Goal: Information Seeking & Learning: Learn about a topic

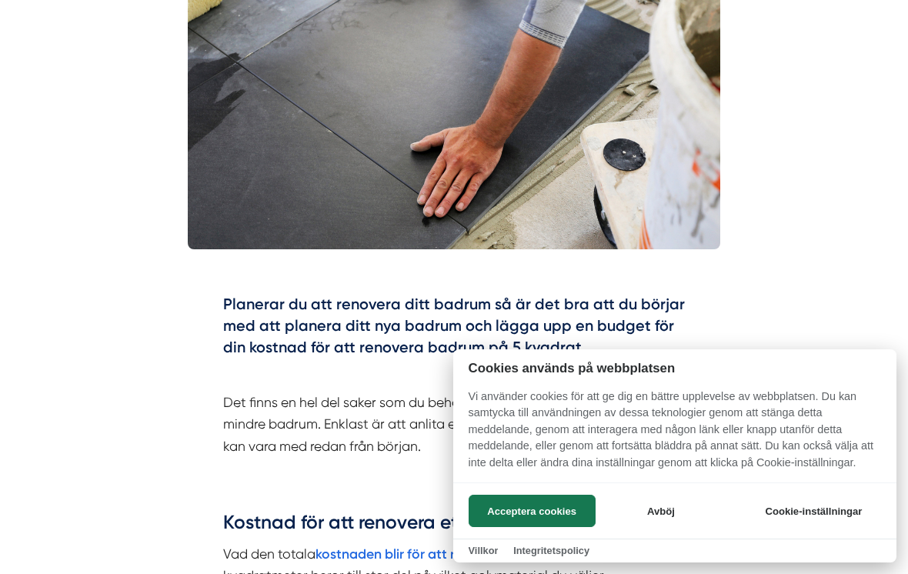
click at [674, 512] on button "Avböj" at bounding box center [661, 511] width 122 height 32
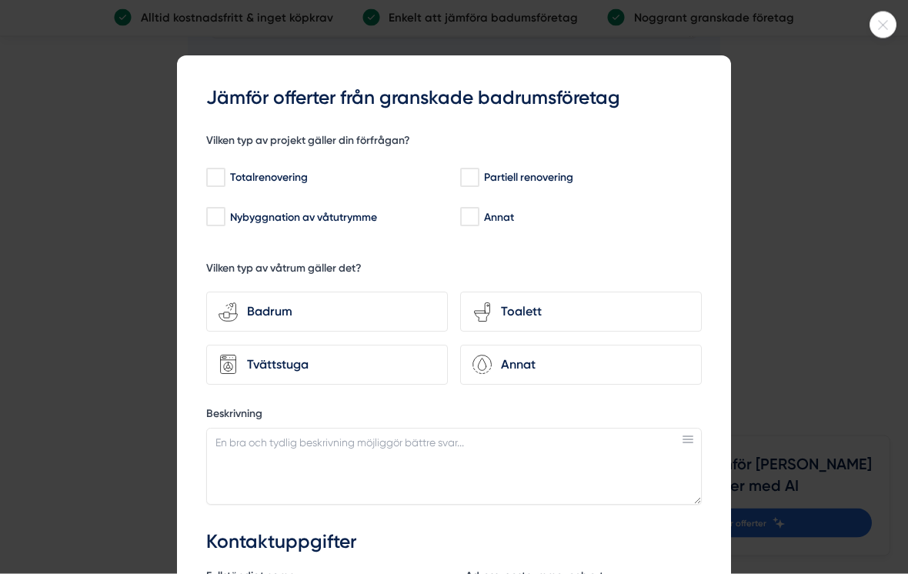
scroll to position [3445, 0]
click at [870, 43] on div at bounding box center [454, 287] width 908 height 574
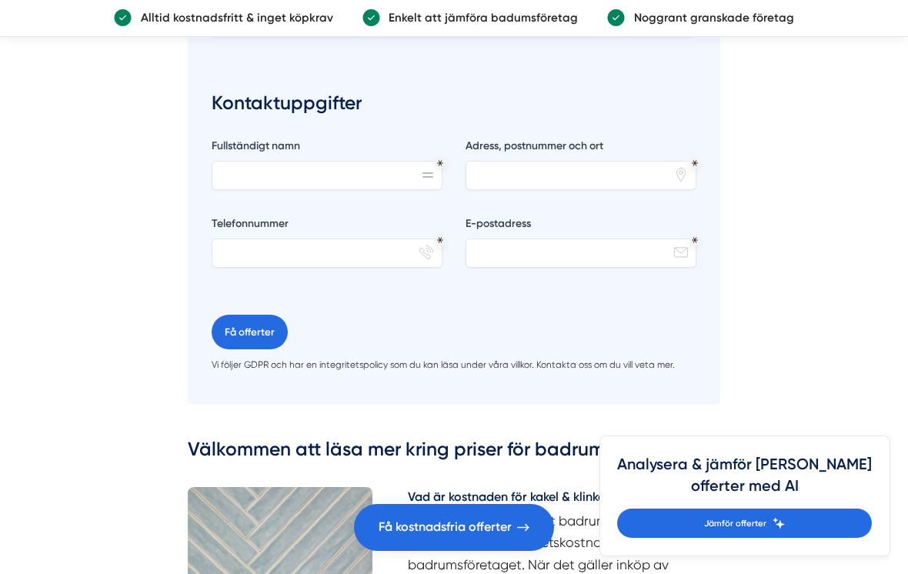
click at [878, 28] on link "Alltid kostnadsfritt & inget köpkrav Enkelt att jämföra badumsföretag Noggrant …" at bounding box center [454, 18] width 908 height 37
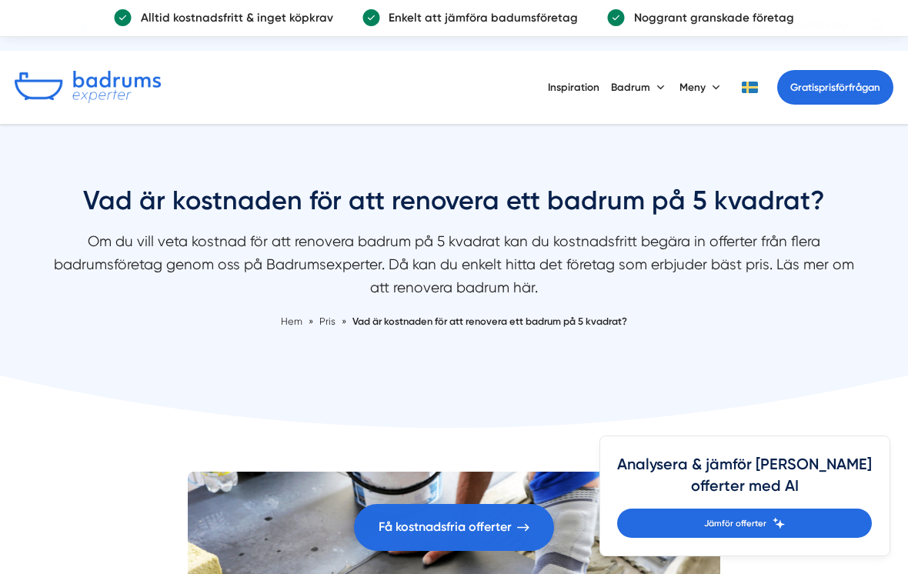
scroll to position [3469, 0]
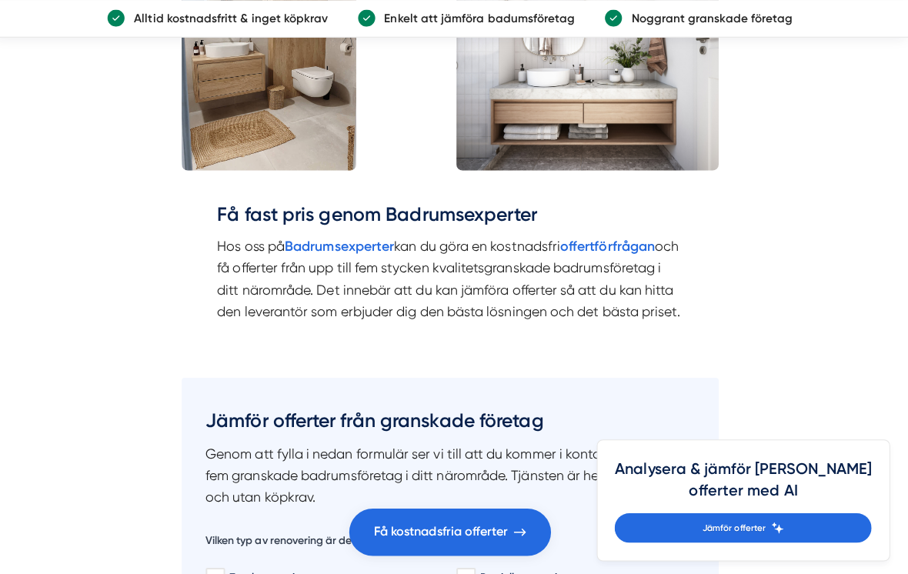
scroll to position [2415, 0]
click at [101, 429] on article "Planerar du att renovera ditt badrum så är det bra att du börjar med att planer…" at bounding box center [454, 531] width 908 height 4983
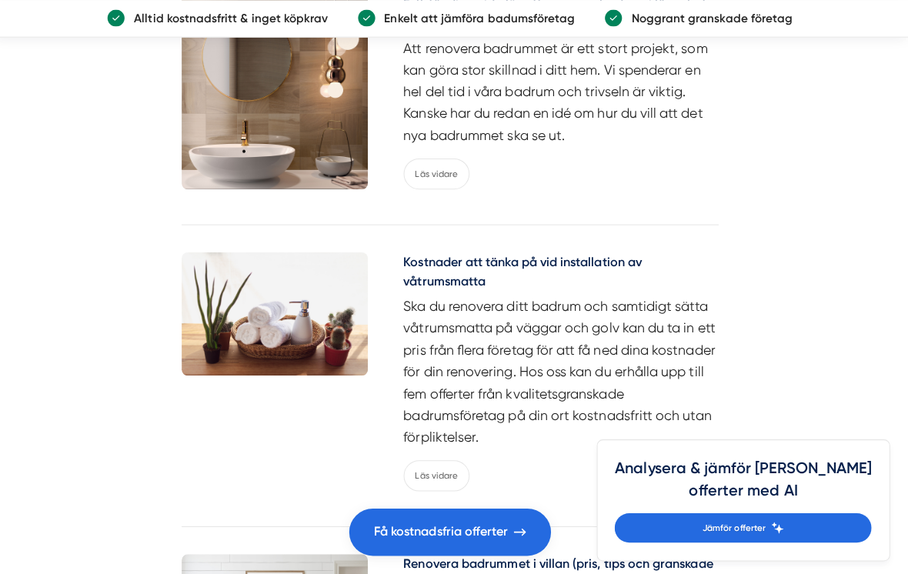
scroll to position [4531, 0]
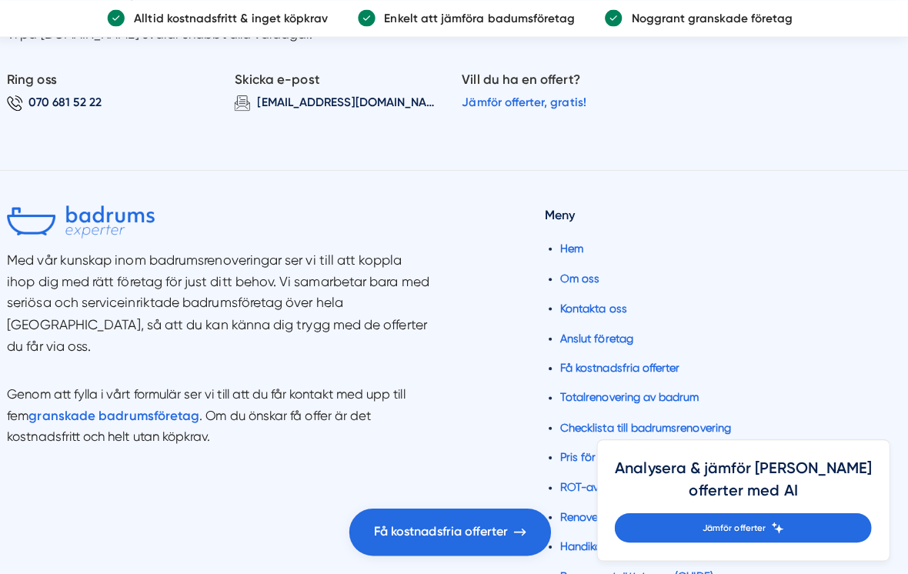
scroll to position [5499, 0]
click at [563, 276] on link "Om oss" at bounding box center [582, 276] width 39 height 12
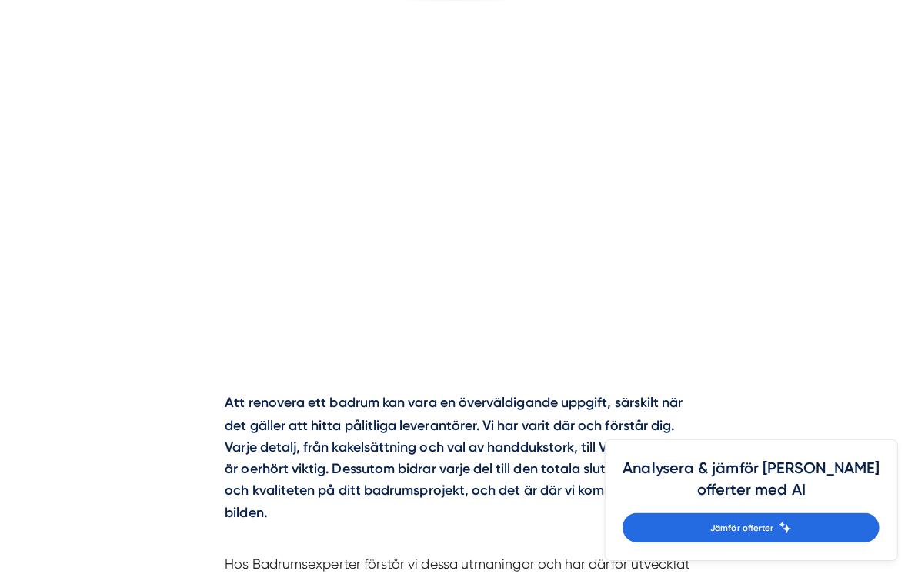
scroll to position [451, 0]
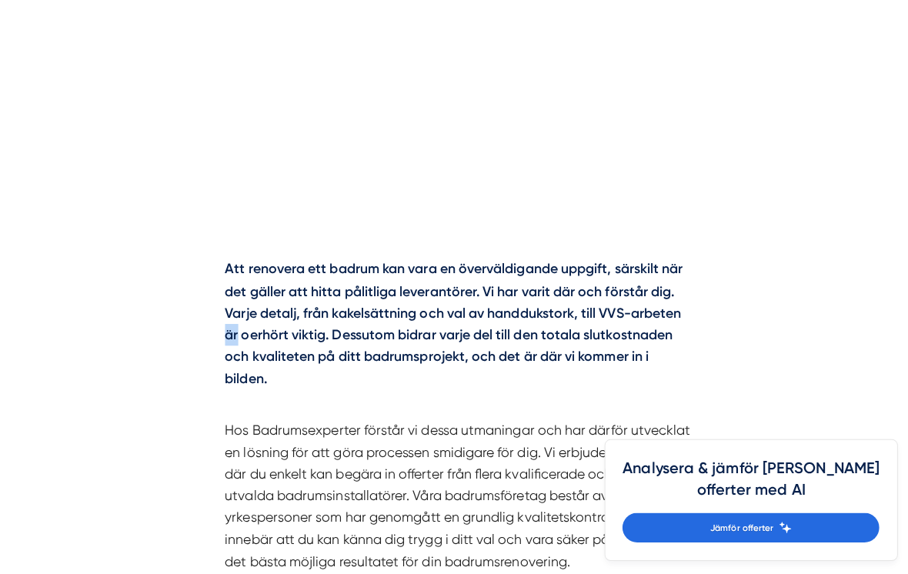
scroll to position [585, 0]
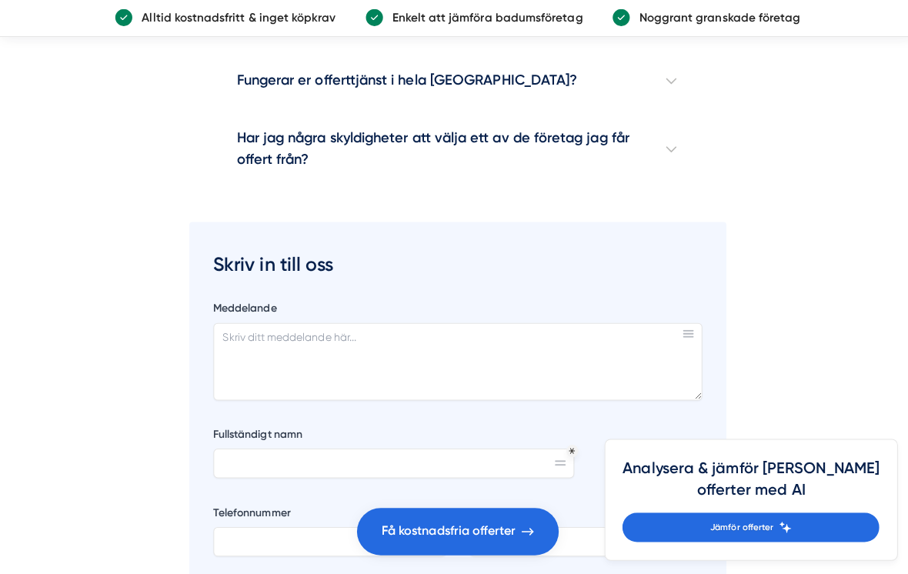
scroll to position [2264, 0]
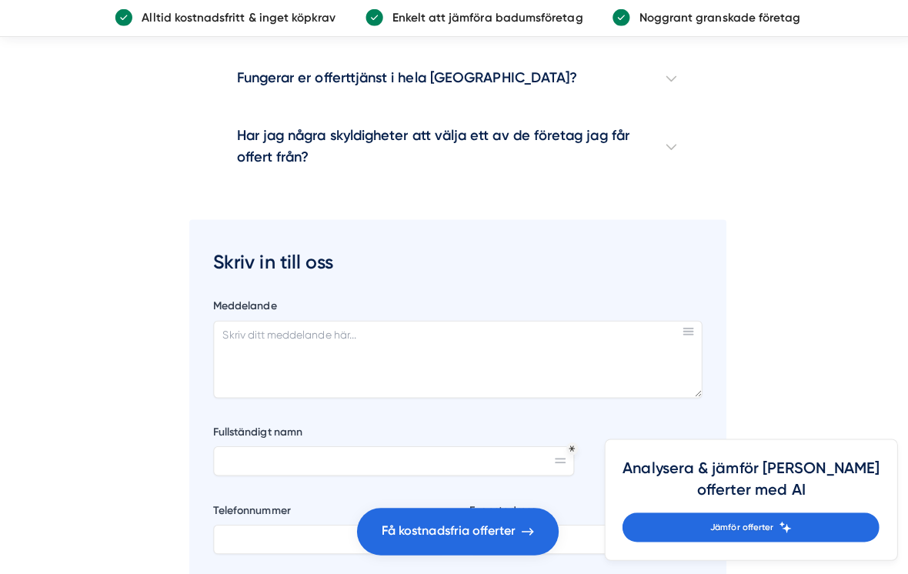
click at [299, 135] on h4 "Har jag några skyldigheter att välja ett av de företag jag får offert från?" at bounding box center [454, 146] width 462 height 78
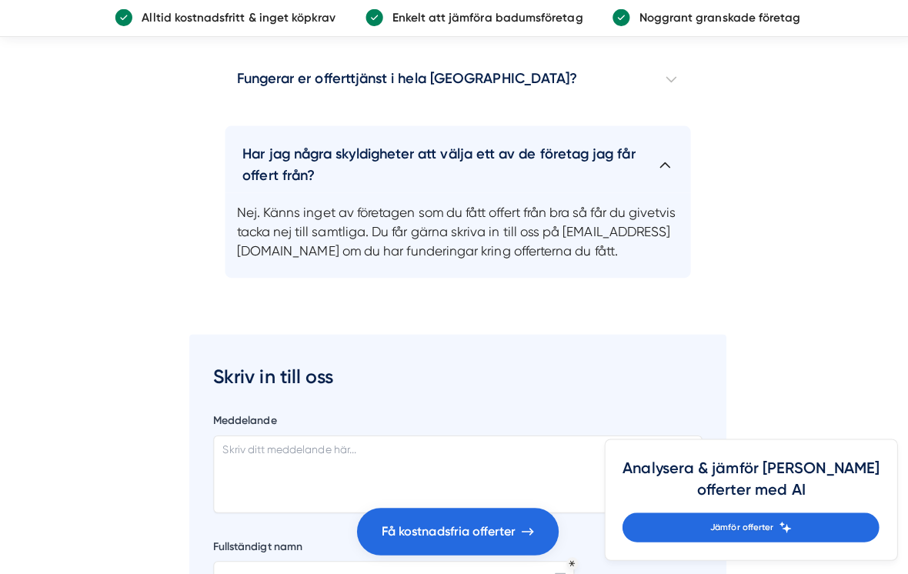
click at [111, 266] on article "Att renovera ett badrum kan vara en överväldigande uppgift, särskilt när det gä…" at bounding box center [454, 545] width 908 height 4662
click at [661, 166] on h4 "Har jag några skyldigheter att välja ett av de företag jag får offert från?" at bounding box center [454, 158] width 462 height 66
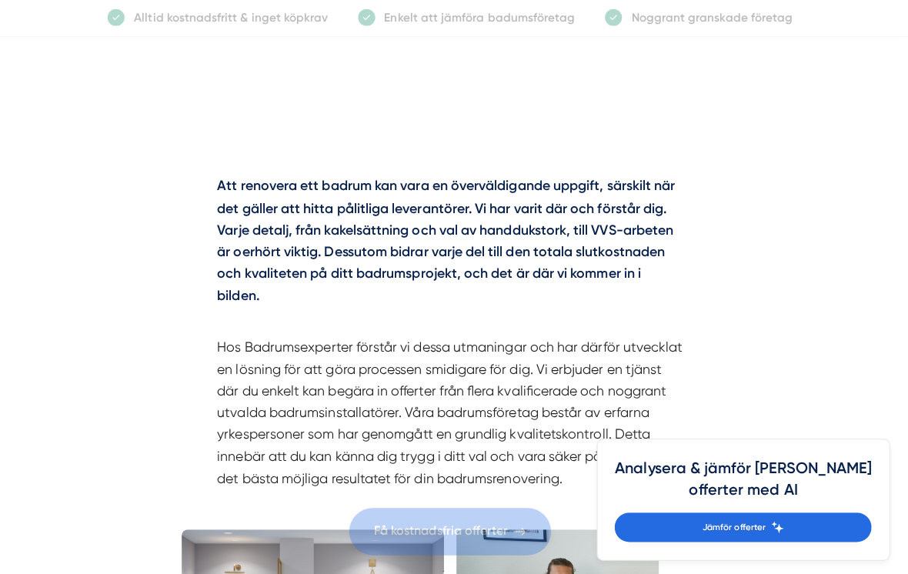
scroll to position [0, 0]
